Goal: Task Accomplishment & Management: Manage account settings

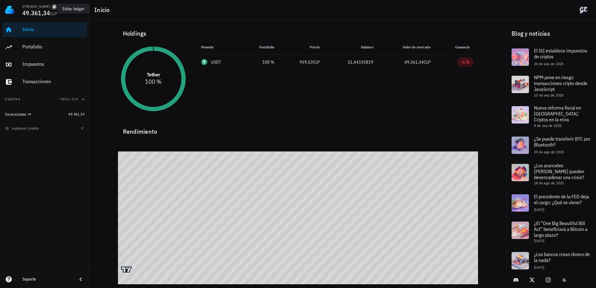
click at [53, 7] on icon "button" at bounding box center [55, 7] width 4 height 4
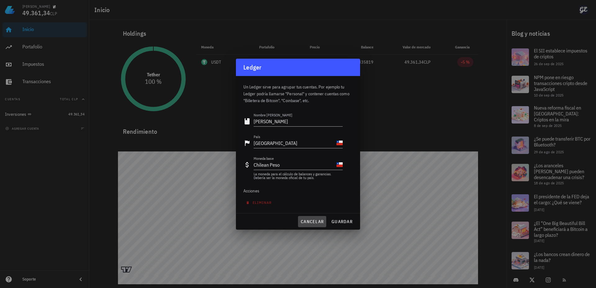
click at [304, 219] on span "cancelar" at bounding box center [312, 222] width 23 height 6
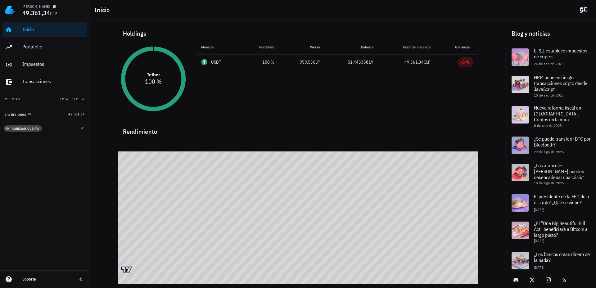
click at [37, 127] on span "agregar cuenta" at bounding box center [23, 129] width 33 height 4
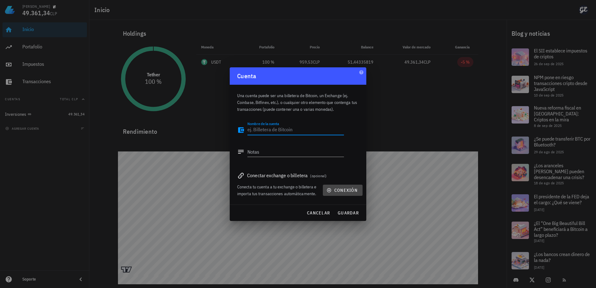
click at [335, 191] on span "conexión" at bounding box center [343, 191] width 30 height 6
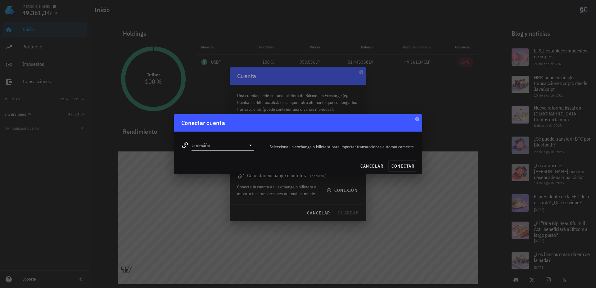
click at [249, 144] on icon at bounding box center [250, 145] width 7 height 7
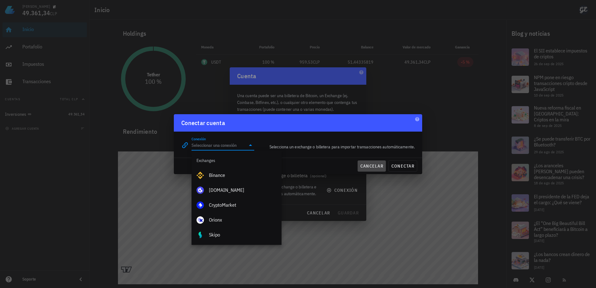
click at [379, 169] on button "cancelar" at bounding box center [372, 166] width 28 height 11
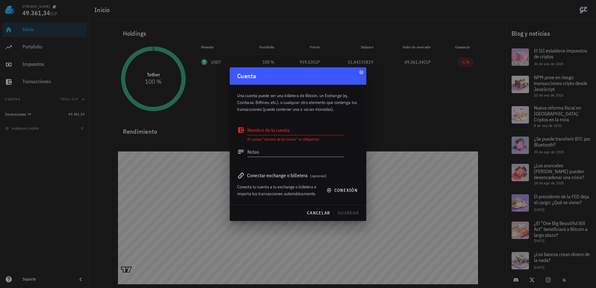
click at [203, 191] on div at bounding box center [298, 144] width 596 height 288
click at [154, 186] on div at bounding box center [298, 144] width 596 height 288
click at [314, 214] on span "cancelar" at bounding box center [318, 213] width 23 height 6
